Goal: Use online tool/utility

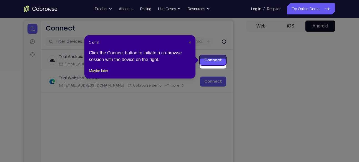
scroll to position [48, 0]
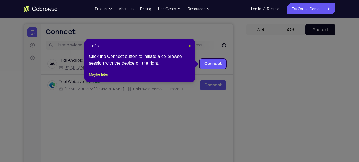
click at [190, 45] on span "×" at bounding box center [190, 46] width 2 height 4
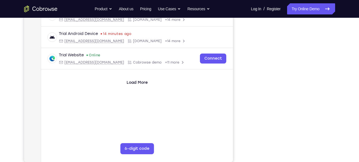
scroll to position [97, 0]
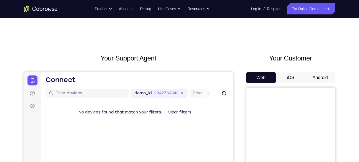
click at [319, 77] on button "Android" at bounding box center [320, 77] width 30 height 11
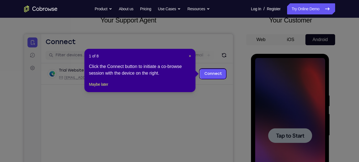
scroll to position [38, 0]
click at [189, 56] on span "×" at bounding box center [190, 56] width 2 height 4
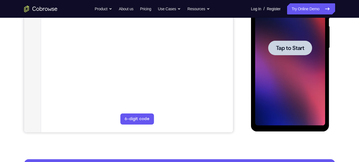
click at [297, 49] on span "Tap to Start" at bounding box center [290, 48] width 28 height 6
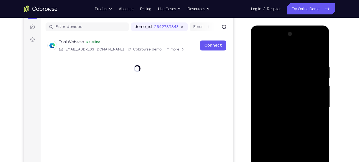
scroll to position [123, 0]
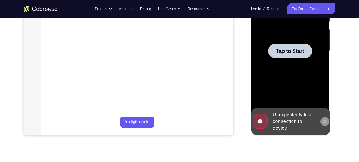
click at [325, 122] on icon at bounding box center [325, 121] width 2 height 2
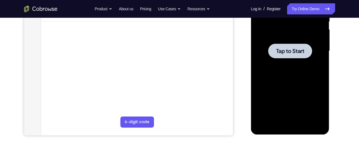
click at [295, 55] on div at bounding box center [290, 51] width 44 height 15
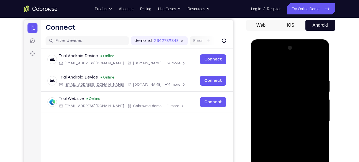
scroll to position [52, 0]
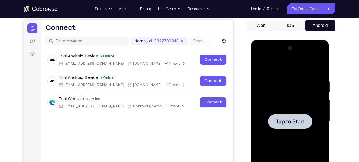
click at [302, 122] on span "Tap to Start" at bounding box center [290, 122] width 28 height 6
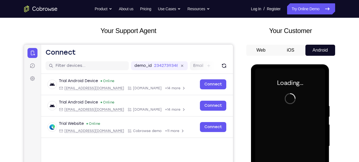
scroll to position [26, 0]
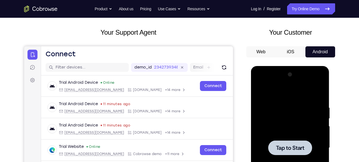
click at [286, 147] on span "Tap to Start" at bounding box center [290, 148] width 28 height 6
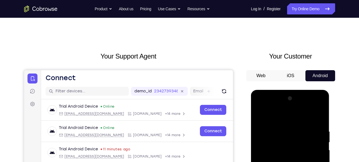
scroll to position [0, 0]
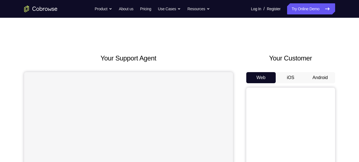
click at [320, 79] on button "Android" at bounding box center [320, 77] width 30 height 11
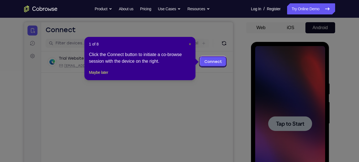
scroll to position [50, 0]
click at [189, 44] on span "×" at bounding box center [190, 44] width 2 height 4
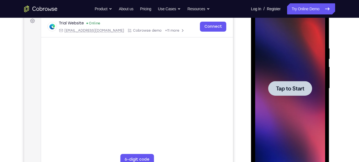
scroll to position [86, 0]
click at [294, 85] on span "Tap to Start" at bounding box center [290, 88] width 28 height 6
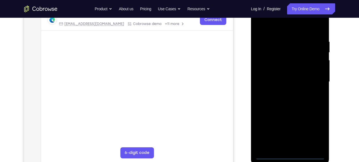
scroll to position [92, 0]
click at [291, 155] on div at bounding box center [290, 82] width 70 height 156
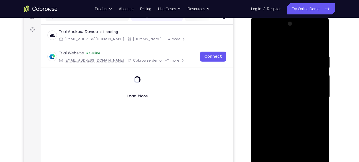
scroll to position [119, 0]
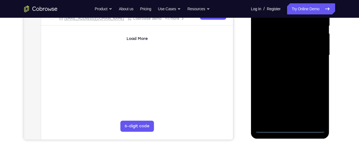
click at [312, 104] on div at bounding box center [290, 56] width 70 height 156
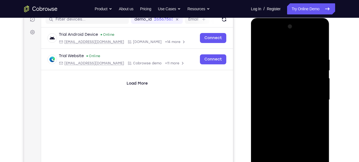
scroll to position [74, 0]
click at [261, 35] on div at bounding box center [290, 100] width 70 height 156
click at [313, 98] on div at bounding box center [290, 100] width 70 height 156
click at [284, 110] on div at bounding box center [290, 100] width 70 height 156
click at [288, 97] on div at bounding box center [290, 100] width 70 height 156
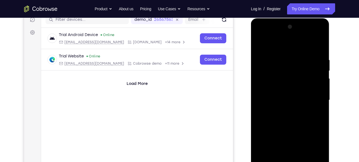
click at [292, 86] on div at bounding box center [290, 100] width 70 height 156
click at [287, 101] on div at bounding box center [290, 100] width 70 height 156
click at [288, 122] on div at bounding box center [290, 100] width 70 height 156
click at [286, 94] on div at bounding box center [290, 100] width 70 height 156
click at [319, 88] on div at bounding box center [290, 100] width 70 height 156
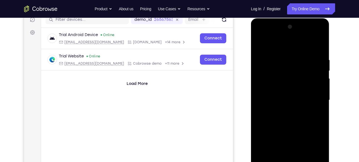
click at [317, 89] on div at bounding box center [290, 100] width 70 height 156
click at [288, 99] on div at bounding box center [290, 100] width 70 height 156
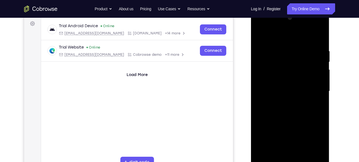
scroll to position [83, 0]
click at [294, 114] on div at bounding box center [290, 91] width 70 height 156
drag, startPoint x: 285, startPoint y: 37, endPoint x: 265, endPoint y: -9, distance: 50.0
click at [265, 9] on html "Online web based iOS Simulators and Android Emulators. Run iPhone, iPad, Mobile…" at bounding box center [290, 92] width 79 height 167
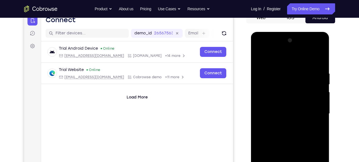
scroll to position [60, 0]
click at [322, 57] on div at bounding box center [290, 114] width 70 height 156
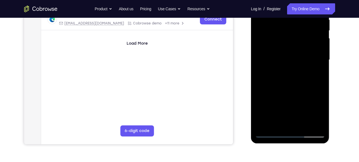
scroll to position [114, 0]
click at [268, 133] on div at bounding box center [290, 60] width 70 height 156
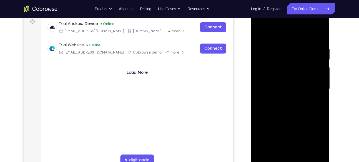
scroll to position [83, 0]
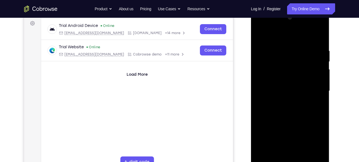
click at [320, 35] on div at bounding box center [290, 91] width 70 height 156
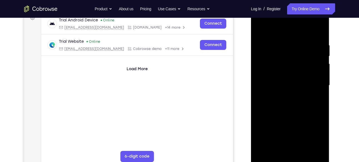
click at [263, 114] on div at bounding box center [290, 86] width 70 height 156
click at [264, 43] on div at bounding box center [290, 86] width 70 height 156
click at [317, 83] on div at bounding box center [290, 86] width 70 height 156
click at [320, 85] on div at bounding box center [290, 86] width 70 height 156
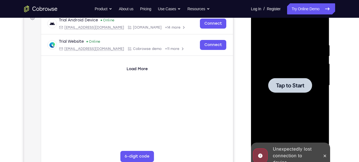
click at [322, 4] on div "Tap to Start" at bounding box center [290, 4] width 79 height 0
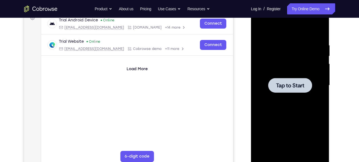
click at [302, 84] on span "Tap to Start" at bounding box center [290, 86] width 28 height 6
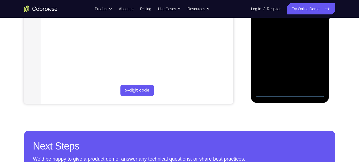
scroll to position [154, 0]
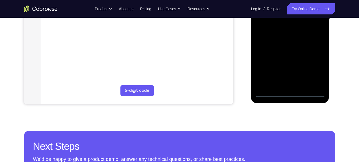
click at [289, 92] on div at bounding box center [290, 20] width 70 height 156
click at [292, 83] on div at bounding box center [290, 20] width 70 height 156
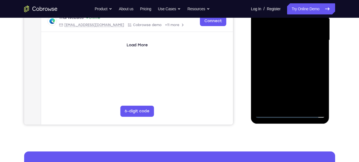
scroll to position [134, 0]
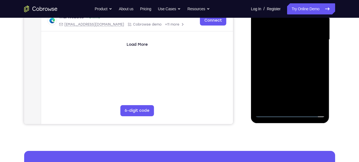
click at [313, 91] on div at bounding box center [290, 40] width 70 height 156
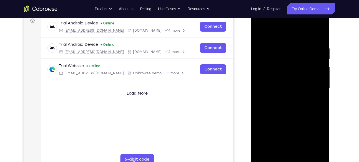
scroll to position [76, 0]
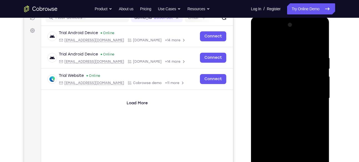
click at [259, 34] on div at bounding box center [290, 99] width 70 height 156
click at [313, 98] on div at bounding box center [290, 99] width 70 height 156
click at [284, 109] on div at bounding box center [290, 99] width 70 height 156
click at [279, 96] on div at bounding box center [290, 99] width 70 height 156
click at [274, 85] on div at bounding box center [290, 99] width 70 height 156
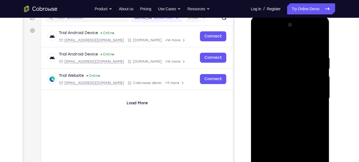
click at [317, 86] on div at bounding box center [290, 99] width 70 height 156
click at [295, 99] on div at bounding box center [290, 99] width 70 height 156
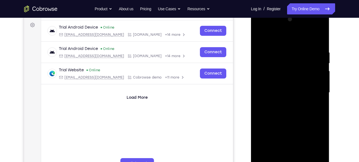
scroll to position [81, 0]
click at [288, 116] on div at bounding box center [290, 93] width 70 height 156
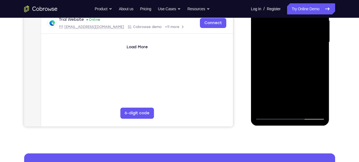
scroll to position [132, 0]
click at [321, 107] on div at bounding box center [290, 42] width 70 height 156
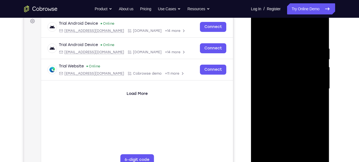
scroll to position [83, 0]
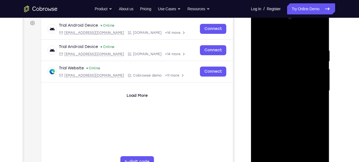
click at [322, 36] on div at bounding box center [290, 91] width 70 height 156
click at [262, 121] on div at bounding box center [290, 91] width 70 height 156
click at [263, 50] on div at bounding box center [290, 91] width 70 height 156
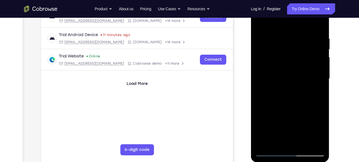
scroll to position [94, 0]
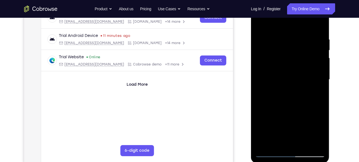
click at [319, 84] on div at bounding box center [290, 80] width 70 height 156
click at [319, 86] on div at bounding box center [290, 80] width 70 height 156
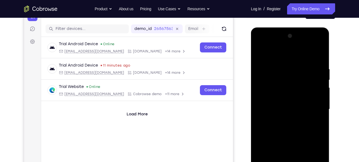
scroll to position [65, 0]
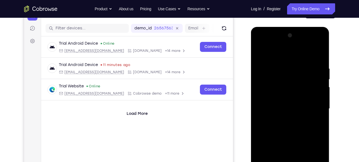
click at [313, 82] on div at bounding box center [290, 109] width 70 height 156
click at [318, 81] on div at bounding box center [290, 109] width 70 height 156
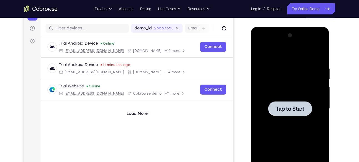
click at [283, 115] on div at bounding box center [290, 108] width 44 height 15
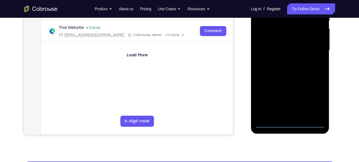
scroll to position [124, 0]
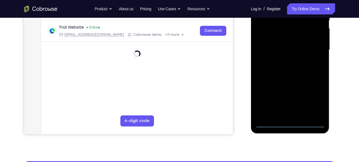
click at [292, 124] on div at bounding box center [290, 50] width 70 height 156
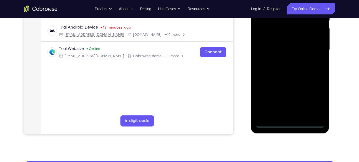
click at [316, 100] on div at bounding box center [290, 50] width 70 height 156
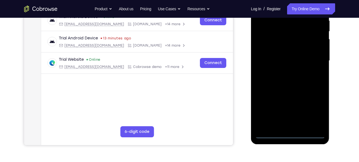
scroll to position [136, 0]
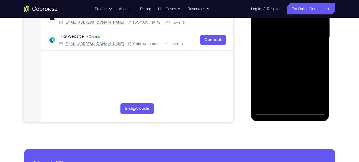
click at [314, 85] on div at bounding box center [290, 38] width 70 height 156
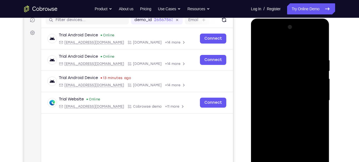
scroll to position [72, 0]
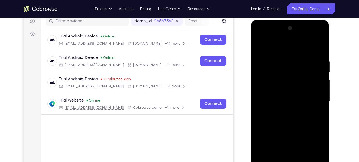
click at [261, 36] on div at bounding box center [290, 102] width 70 height 156
click at [314, 98] on div at bounding box center [290, 102] width 70 height 156
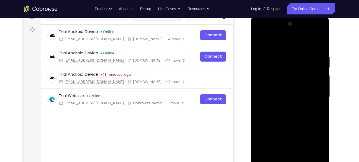
scroll to position [77, 0]
click at [284, 107] on div at bounding box center [290, 97] width 70 height 156
click at [283, 93] on div at bounding box center [290, 97] width 70 height 156
click at [288, 86] on div at bounding box center [290, 97] width 70 height 156
click at [290, 99] on div at bounding box center [290, 97] width 70 height 156
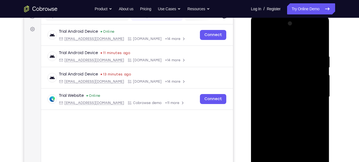
click at [320, 49] on div at bounding box center [290, 97] width 70 height 156
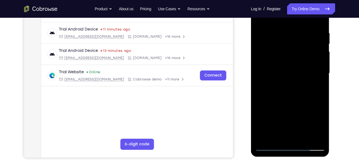
scroll to position [129, 0]
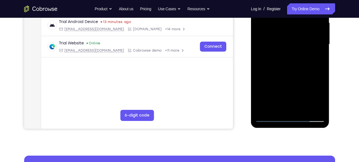
click at [304, 109] on div at bounding box center [290, 45] width 70 height 156
click at [290, 75] on div at bounding box center [290, 45] width 70 height 156
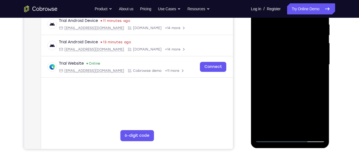
scroll to position [109, 0]
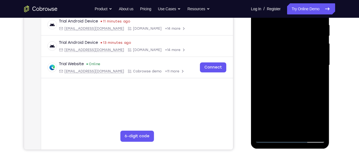
click at [289, 57] on div at bounding box center [290, 66] width 70 height 156
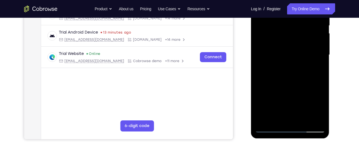
scroll to position [119, 0]
click at [271, 128] on div at bounding box center [290, 55] width 70 height 156
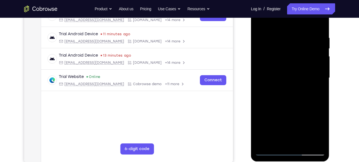
scroll to position [95, 0]
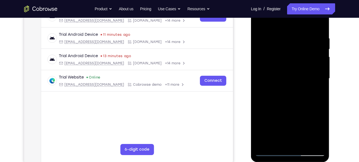
click at [321, 49] on div at bounding box center [290, 79] width 70 height 156
click at [260, 49] on div at bounding box center [290, 79] width 70 height 156
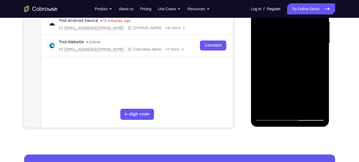
scroll to position [131, 0]
click at [271, 117] on div at bounding box center [290, 43] width 70 height 156
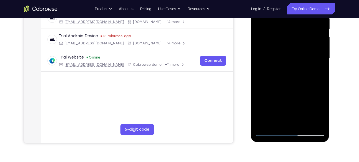
scroll to position [136, 0]
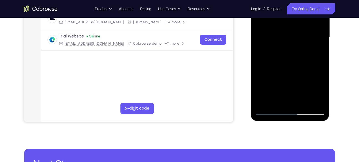
click at [269, 111] on div at bounding box center [290, 38] width 70 height 156
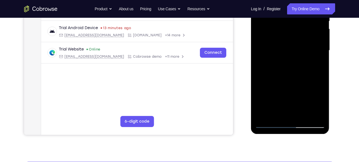
scroll to position [125, 0]
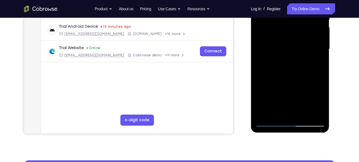
click at [271, 120] on div at bounding box center [290, 49] width 70 height 156
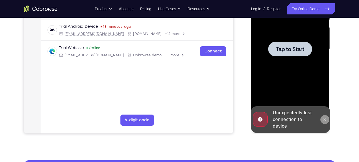
click at [324, 119] on icon at bounding box center [325, 119] width 2 height 2
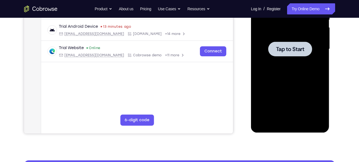
click at [324, 119] on div at bounding box center [290, 49] width 70 height 156
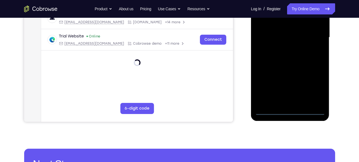
scroll to position [137, 0]
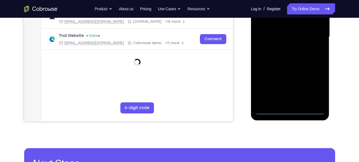
click at [290, 112] on div at bounding box center [290, 37] width 70 height 156
click at [290, 110] on div at bounding box center [290, 37] width 70 height 156
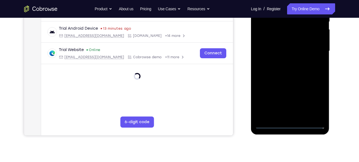
scroll to position [122, 0]
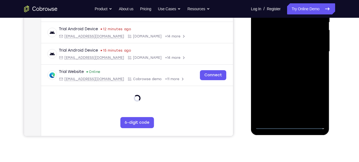
click at [313, 104] on div at bounding box center [290, 52] width 70 height 156
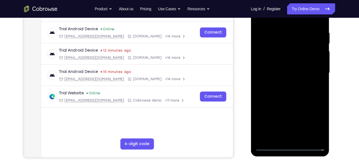
scroll to position [81, 0]
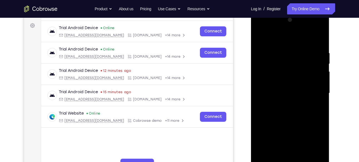
click at [259, 29] on div at bounding box center [290, 94] width 70 height 156
click at [315, 91] on div at bounding box center [290, 94] width 70 height 156
click at [284, 104] on div at bounding box center [290, 94] width 70 height 156
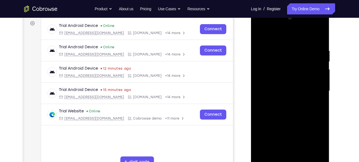
scroll to position [84, 0]
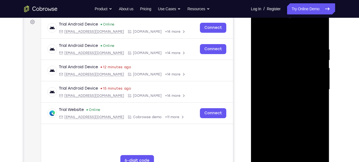
click at [284, 87] on div at bounding box center [290, 90] width 70 height 156
click at [287, 79] on div at bounding box center [290, 90] width 70 height 156
click at [287, 91] on div at bounding box center [290, 90] width 70 height 156
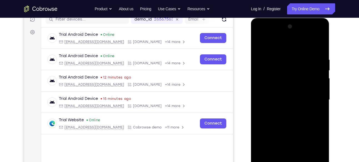
scroll to position [87, 0]
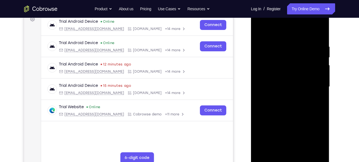
click at [323, 41] on div at bounding box center [290, 87] width 70 height 156
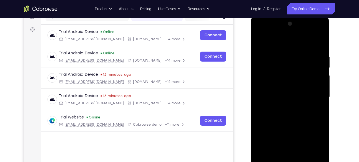
scroll to position [76, 0]
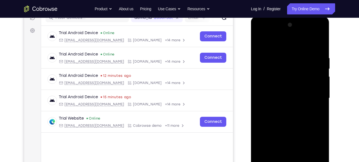
drag, startPoint x: 292, startPoint y: 42, endPoint x: 288, endPoint y: 13, distance: 29.5
click at [288, 16] on html "Online web based iOS Simulators and Android Emulators. Run iPhone, iPad, Mobile…" at bounding box center [290, 99] width 79 height 167
drag, startPoint x: 288, startPoint y: 43, endPoint x: 278, endPoint y: 5, distance: 39.1
click at [278, 16] on html "Online web based iOS Simulators and Android Emulators. Run iPhone, iPad, Mobile…" at bounding box center [290, 99] width 79 height 167
click at [320, 42] on div at bounding box center [290, 99] width 70 height 156
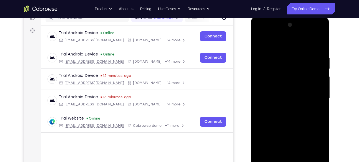
click at [262, 112] on div at bounding box center [290, 99] width 70 height 156
click at [289, 80] on div at bounding box center [290, 99] width 70 height 156
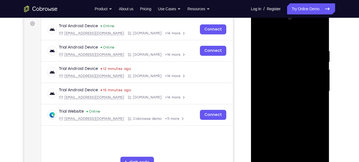
scroll to position [83, 0]
drag, startPoint x: 287, startPoint y: 76, endPoint x: 287, endPoint y: 65, distance: 11.4
click at [287, 65] on div at bounding box center [290, 91] width 70 height 156
drag, startPoint x: 287, startPoint y: 104, endPoint x: 286, endPoint y: 61, distance: 43.6
click at [286, 61] on div at bounding box center [290, 91] width 70 height 156
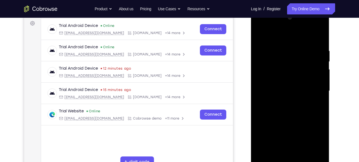
drag, startPoint x: 284, startPoint y: 111, endPoint x: 285, endPoint y: 68, distance: 43.1
click at [285, 68] on div at bounding box center [290, 91] width 70 height 156
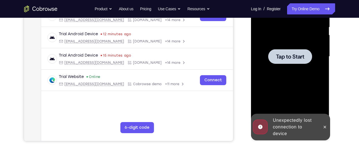
scroll to position [117, 0]
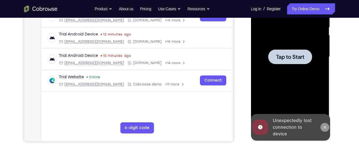
click at [325, 126] on icon at bounding box center [325, 127] width 4 height 4
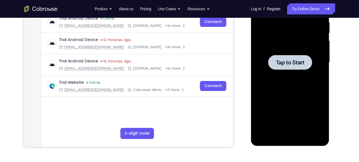
scroll to position [82, 0]
